Goal: Transaction & Acquisition: Purchase product/service

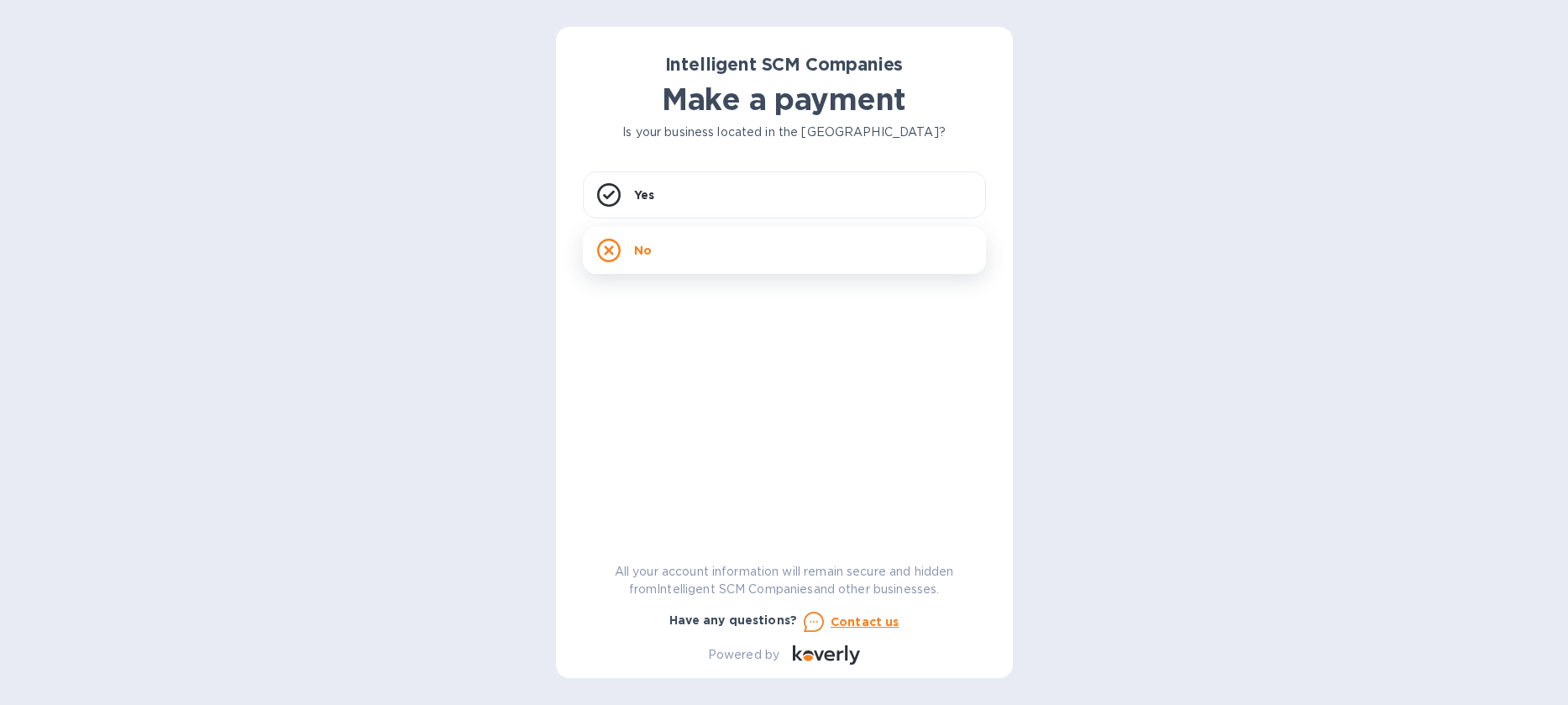
click at [634, 250] on p "No" at bounding box center [642, 250] width 17 height 17
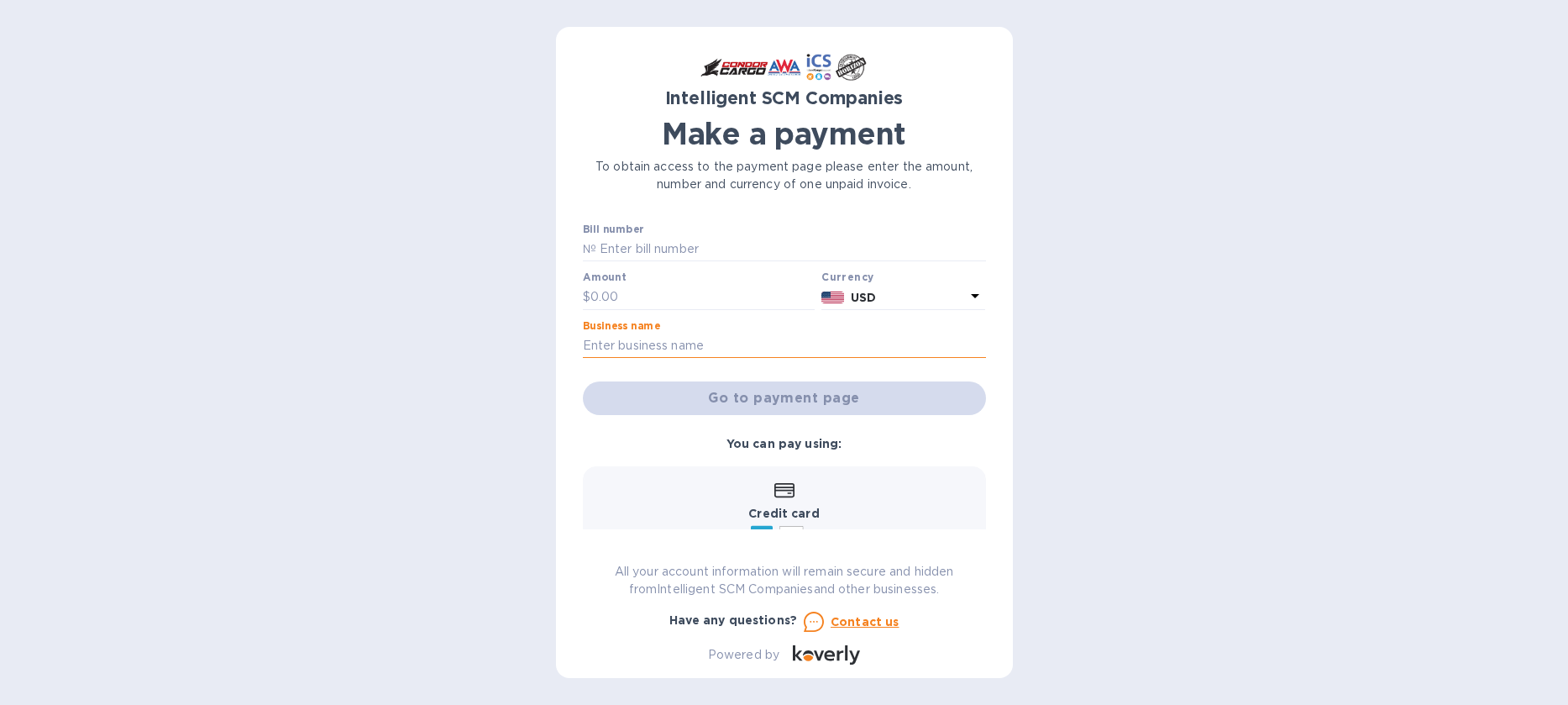
click at [617, 345] on input "text" at bounding box center [784, 346] width 403 height 25
type input "Tiki Ili ili"
click at [596, 294] on input "text" at bounding box center [703, 297] width 225 height 25
click at [615, 244] on input "text" at bounding box center [791, 248] width 389 height 25
click at [683, 246] on input "text" at bounding box center [791, 248] width 389 height 25
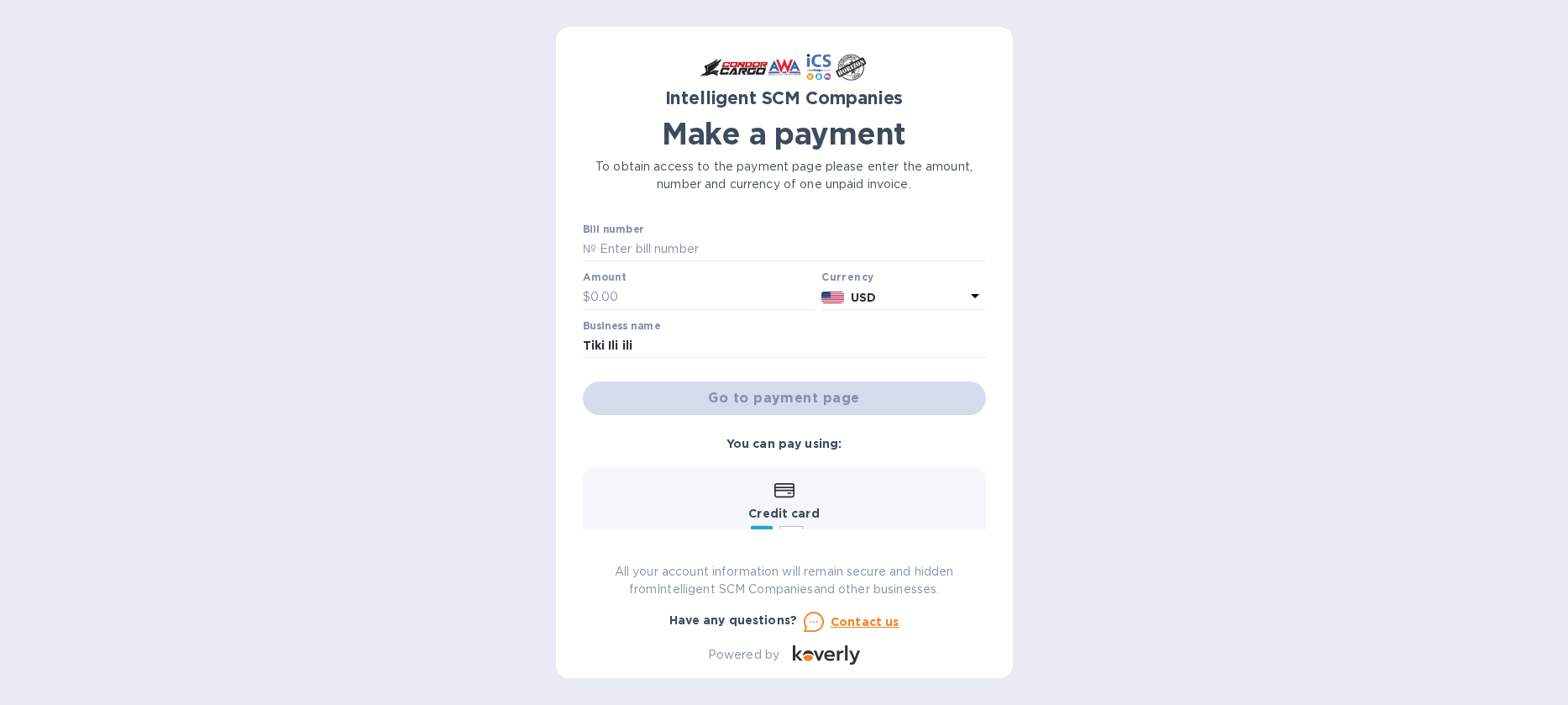
click at [810, 396] on div "Go to payment page" at bounding box center [784, 398] width 410 height 40
click at [626, 246] on input "text" at bounding box center [791, 248] width 389 height 25
click at [596, 294] on input "text" at bounding box center [703, 297] width 225 height 25
type input "324.00"
click at [608, 247] on input "text" at bounding box center [791, 248] width 389 height 25
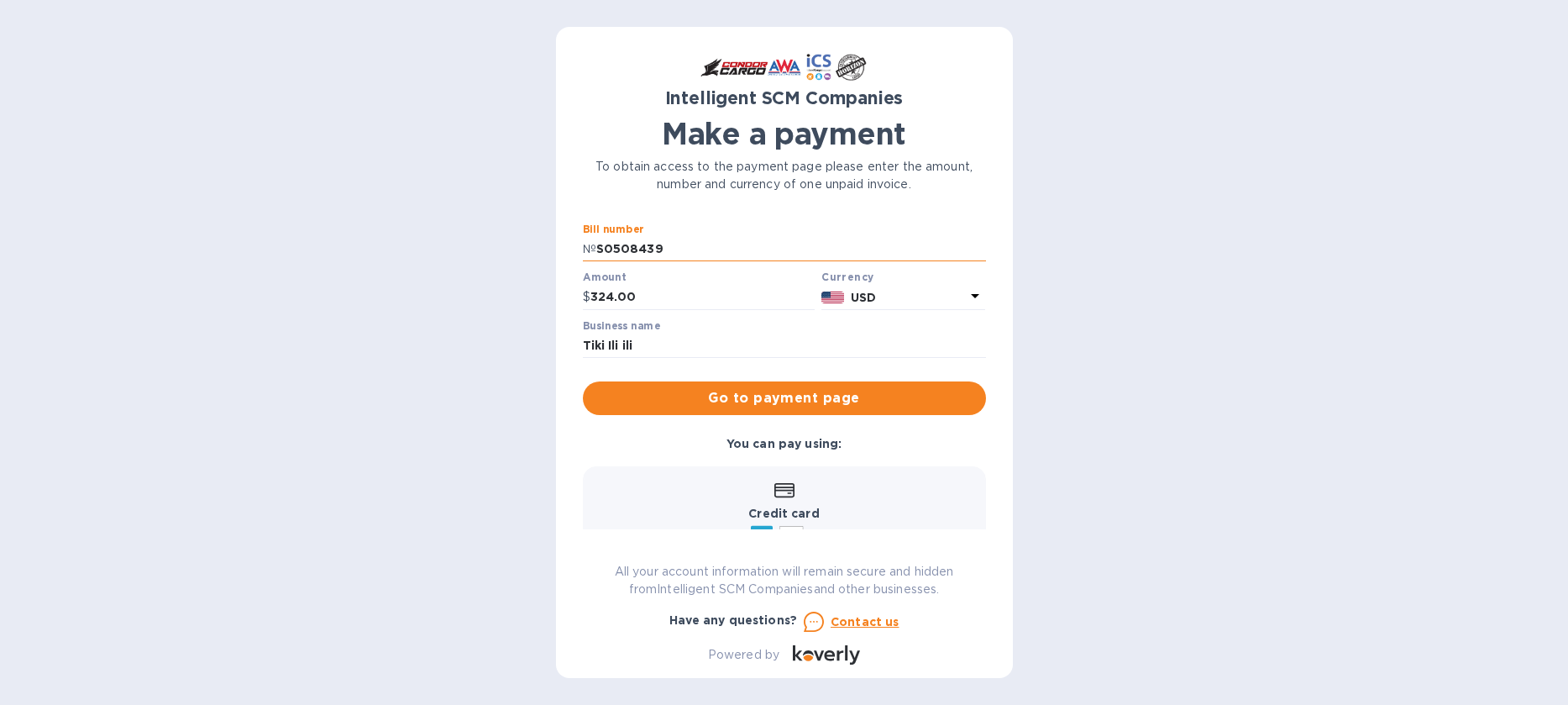
click at [611, 248] on input "S0508439" at bounding box center [791, 248] width 389 height 25
type input "S00508439"
click at [785, 489] on icon at bounding box center [784, 490] width 20 height 15
click at [804, 403] on span "Go to payment page" at bounding box center [784, 398] width 376 height 20
